Goal: Task Accomplishment & Management: Manage account settings

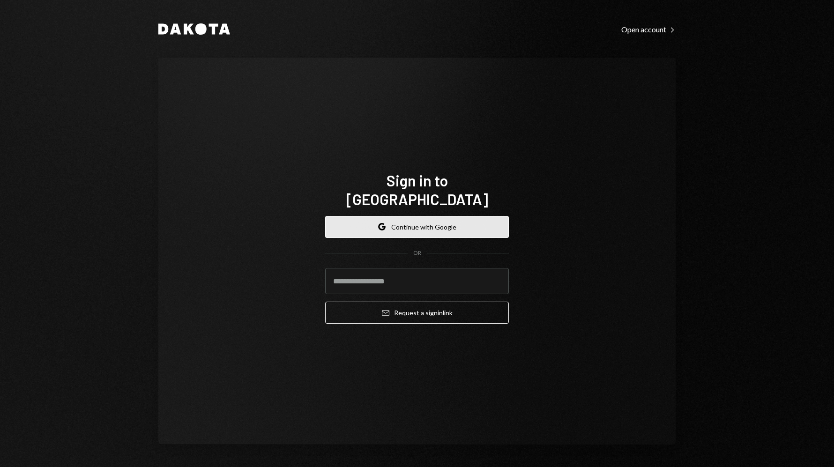
click at [390, 216] on button "Google Continue with Google" at bounding box center [417, 227] width 184 height 22
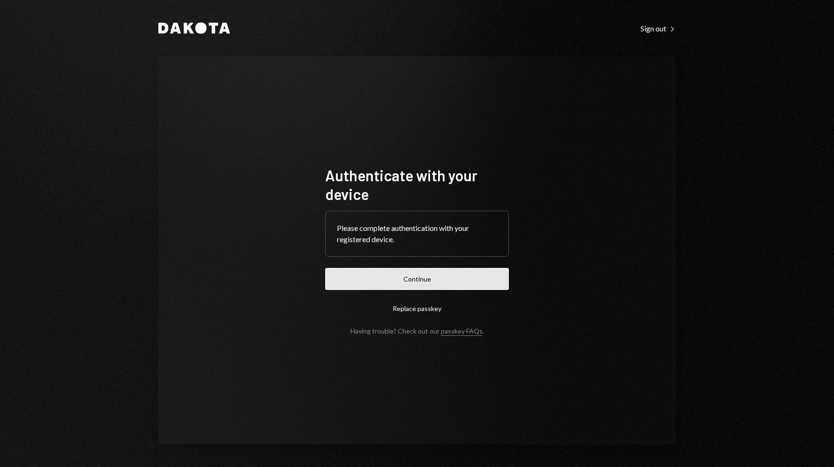
click at [419, 277] on button "Continue" at bounding box center [417, 279] width 184 height 22
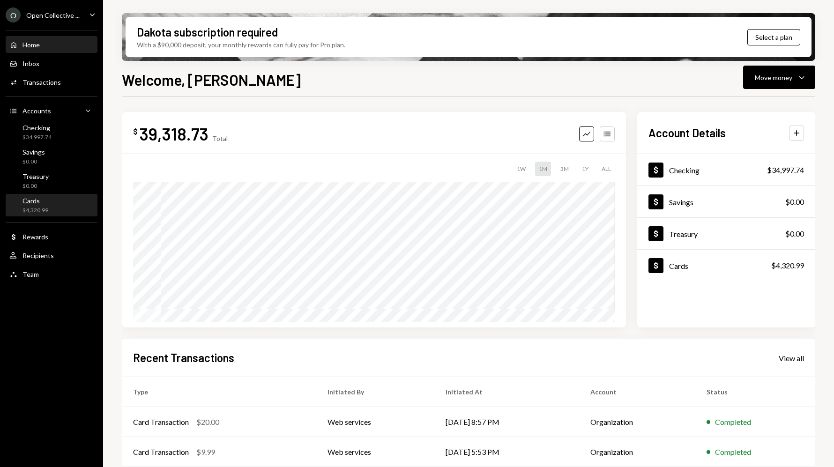
click at [42, 215] on div "Cards $4,320.99" at bounding box center [51, 206] width 84 height 22
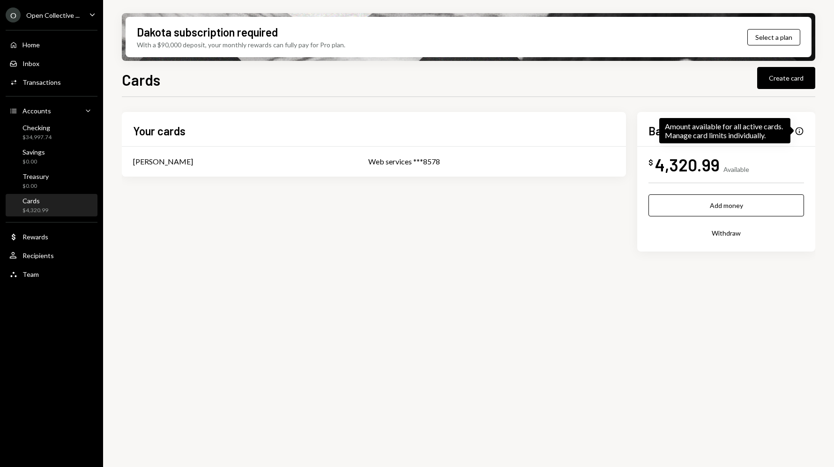
click at [797, 129] on div "Info" at bounding box center [799, 131] width 9 height 9
click at [728, 166] on div "Available" at bounding box center [737, 169] width 26 height 8
click at [685, 165] on div "4,320.99" at bounding box center [687, 164] width 65 height 21
click at [427, 156] on div "Web services ***8578" at bounding box center [491, 161] width 247 height 11
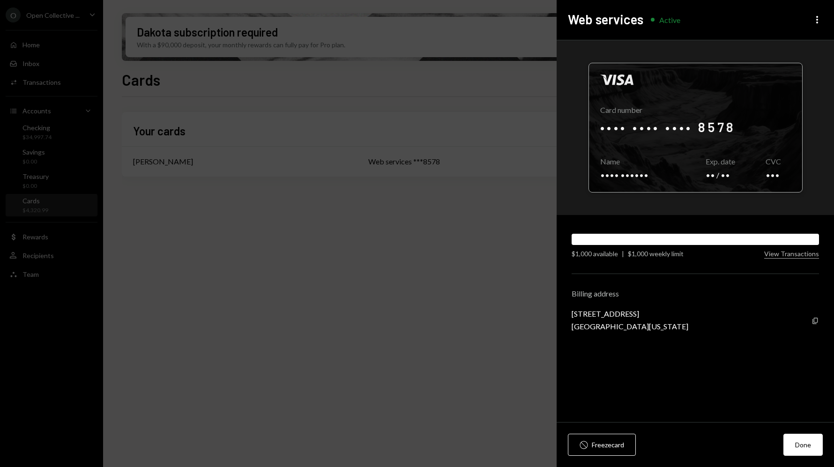
click at [709, 130] on div at bounding box center [695, 127] width 213 height 129
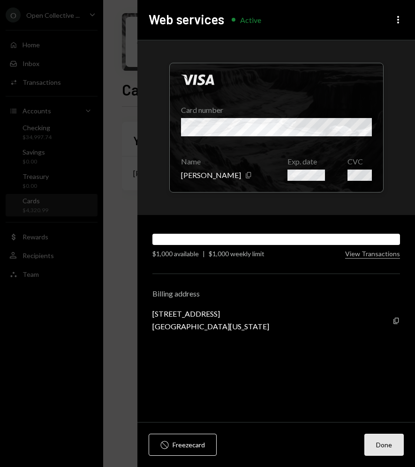
click at [388, 445] on button "Done" at bounding box center [383, 445] width 39 height 22
